Goal: Navigation & Orientation: Find specific page/section

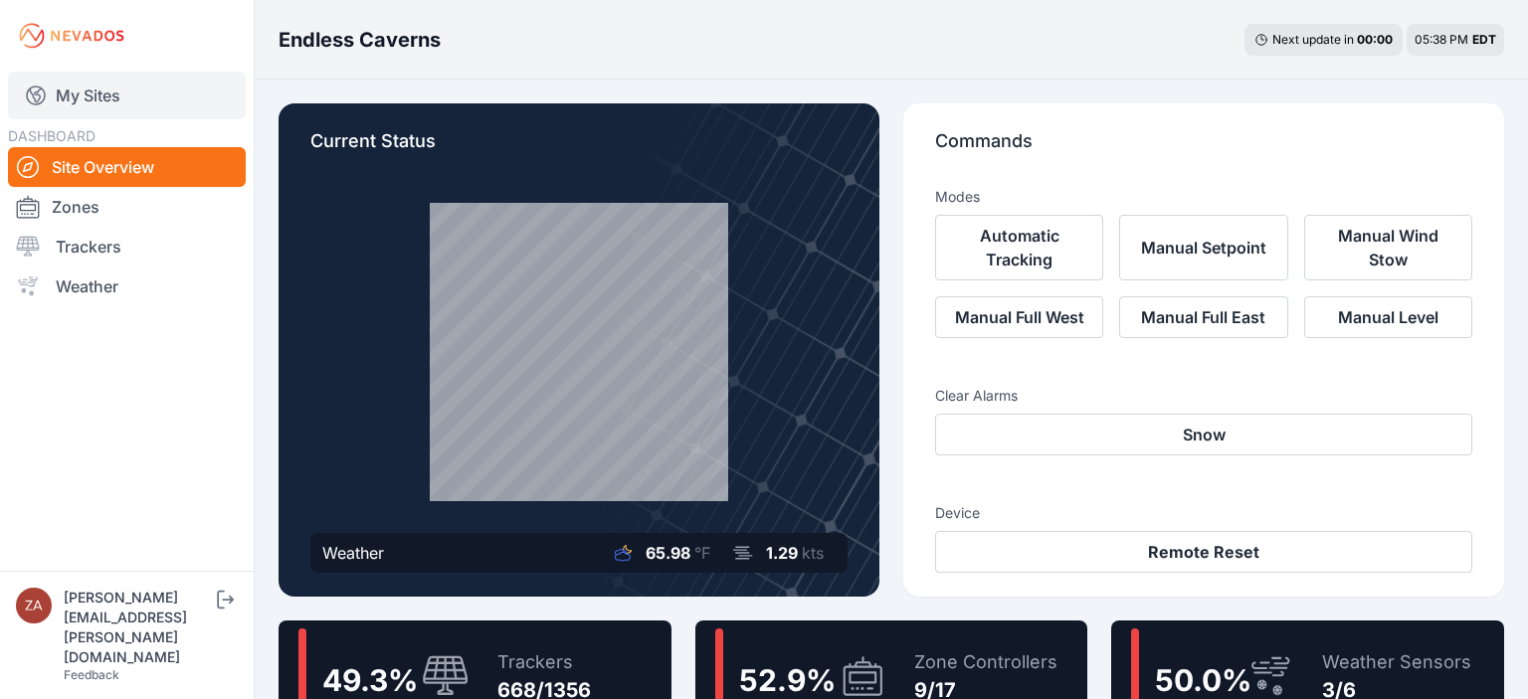
click at [89, 92] on link "My Sites" at bounding box center [127, 96] width 238 height 48
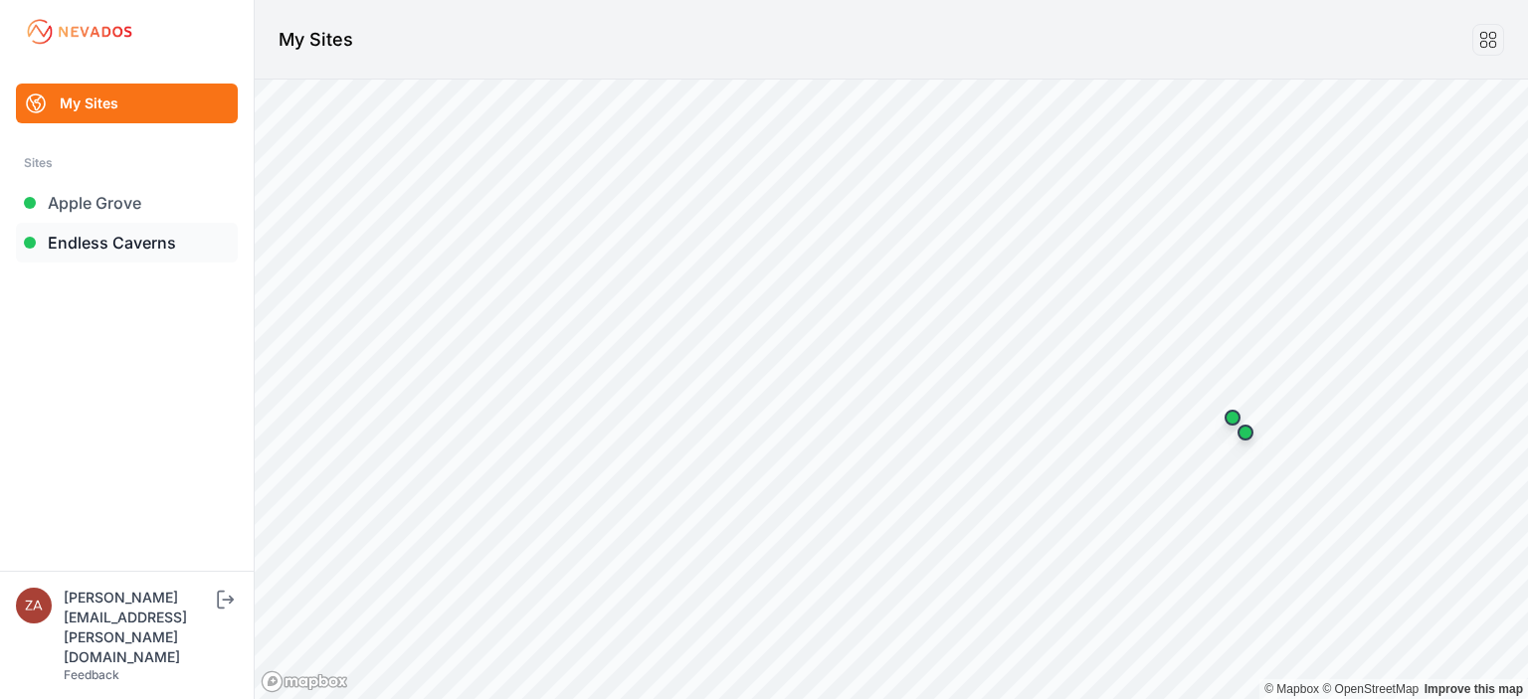
click at [118, 237] on link "Endless Caverns" at bounding box center [127, 243] width 222 height 40
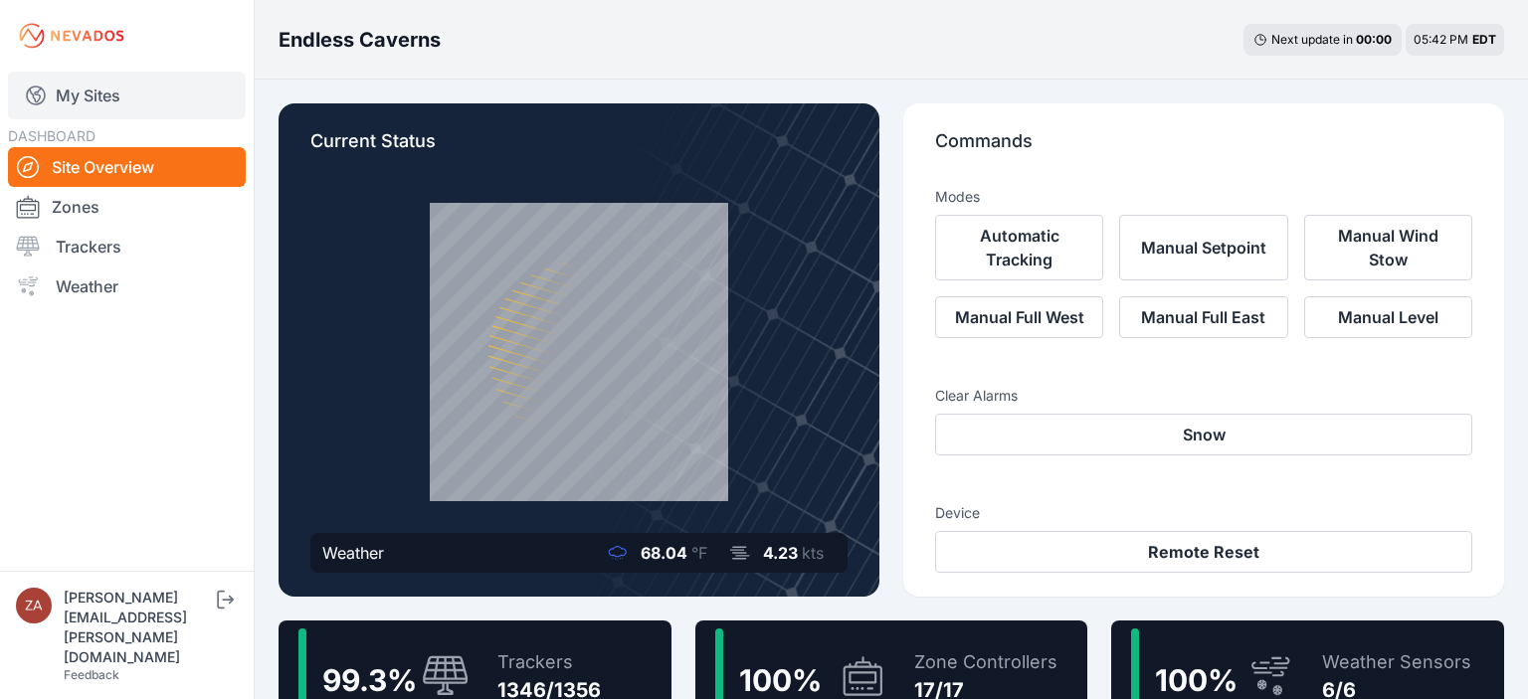
click at [106, 108] on link "My Sites" at bounding box center [127, 96] width 238 height 48
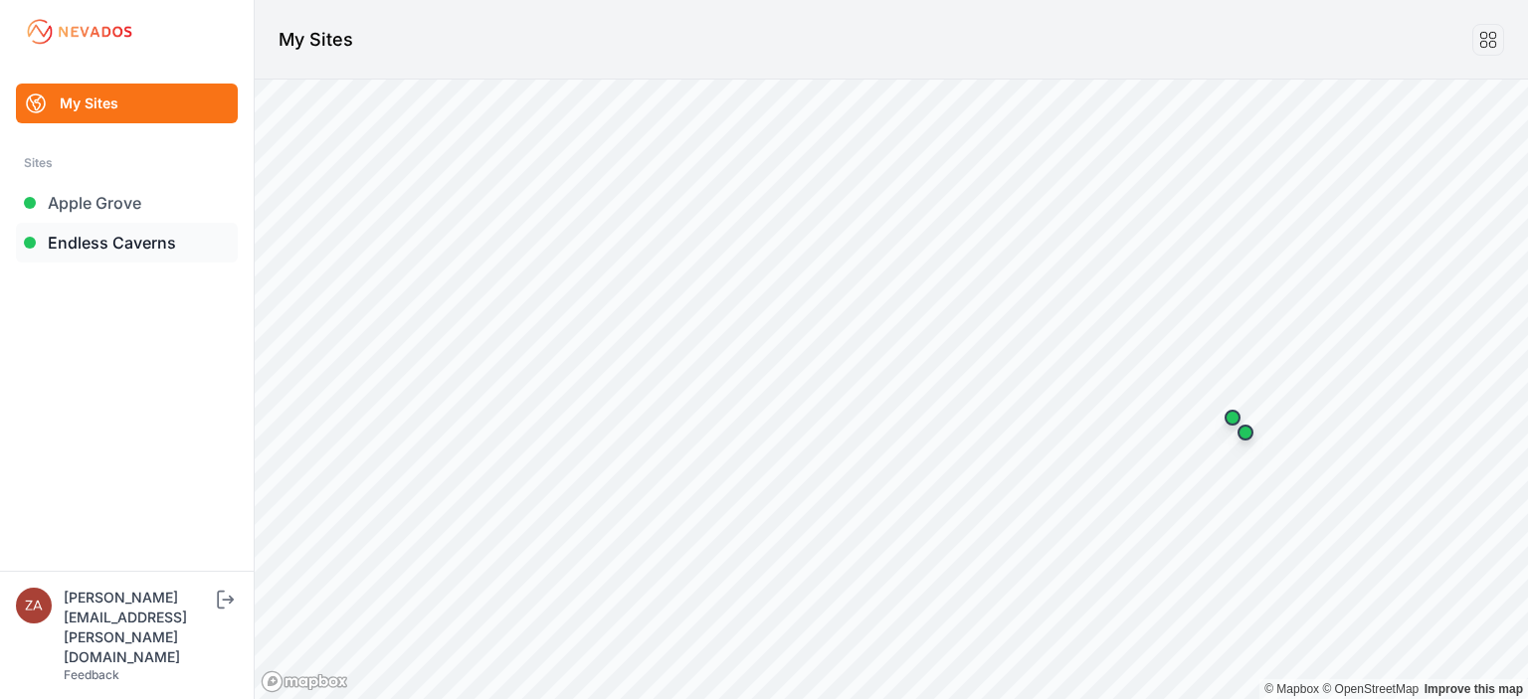
click at [113, 248] on link "Endless Caverns" at bounding box center [127, 243] width 222 height 40
